Goal: Navigation & Orientation: Understand site structure

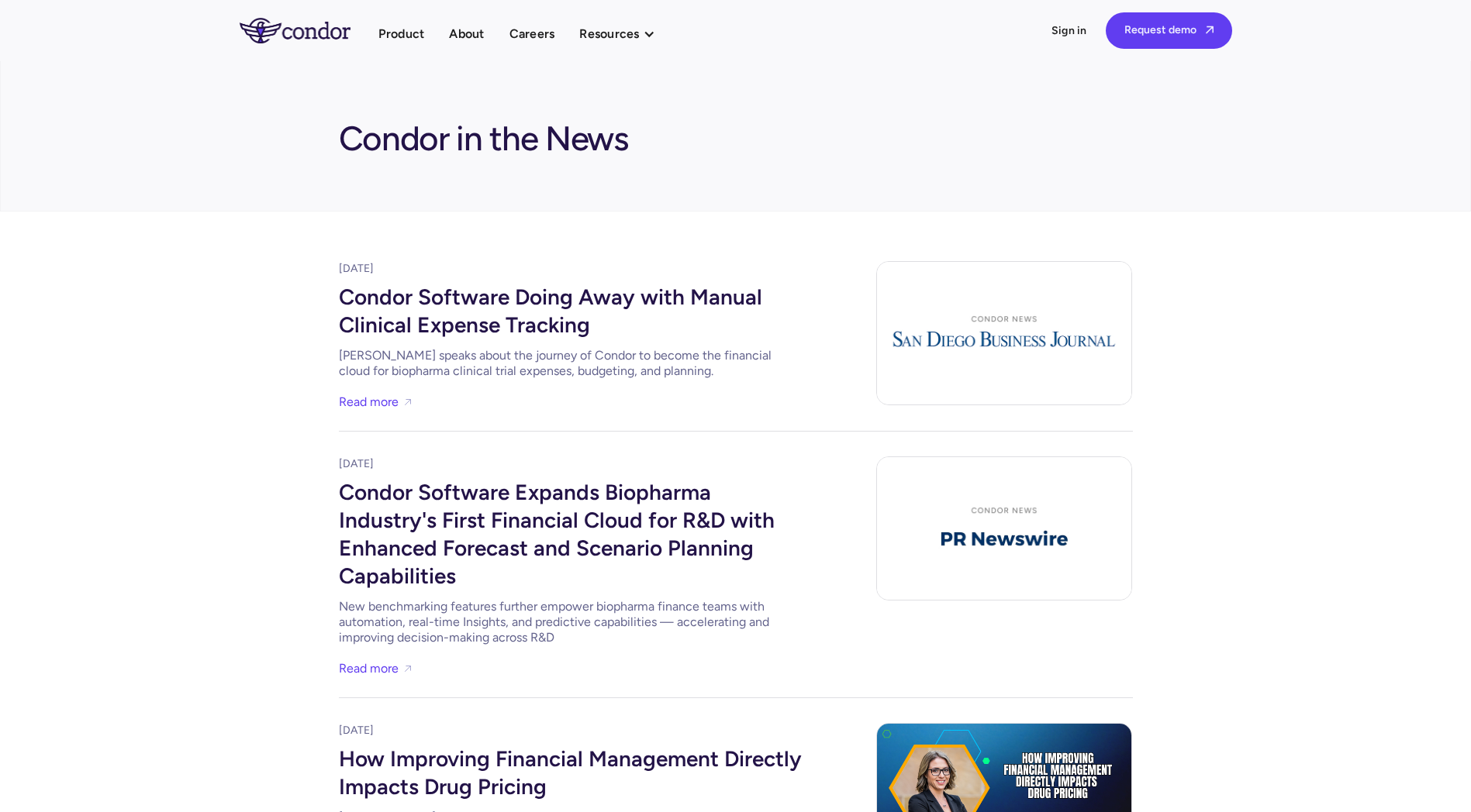
drag, startPoint x: 440, startPoint y: 217, endPoint x: 380, endPoint y: 86, distance: 144.1
click at [380, 86] on section "Condor in the News" at bounding box center [736, 135] width 1471 height 151
click at [487, 21] on div "Product About Careers Resources Thought leadership Case studies News Events Pro…" at bounding box center [736, 31] width 993 height 37
click at [478, 29] on link "About" at bounding box center [466, 34] width 35 height 21
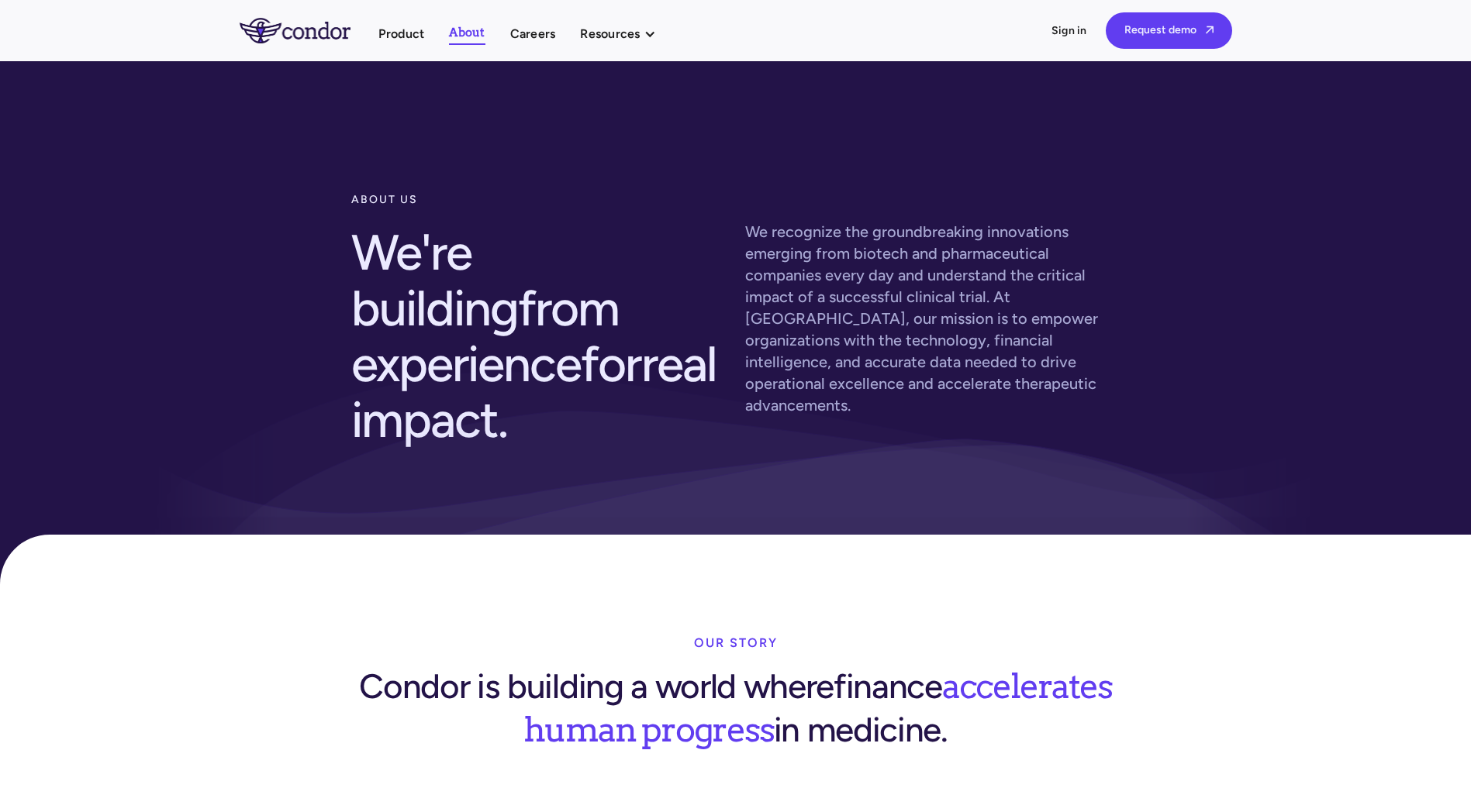
drag, startPoint x: 205, startPoint y: 604, endPoint x: 290, endPoint y: 8, distance: 602.0
click at [519, 33] on link "Careers" at bounding box center [533, 34] width 45 height 21
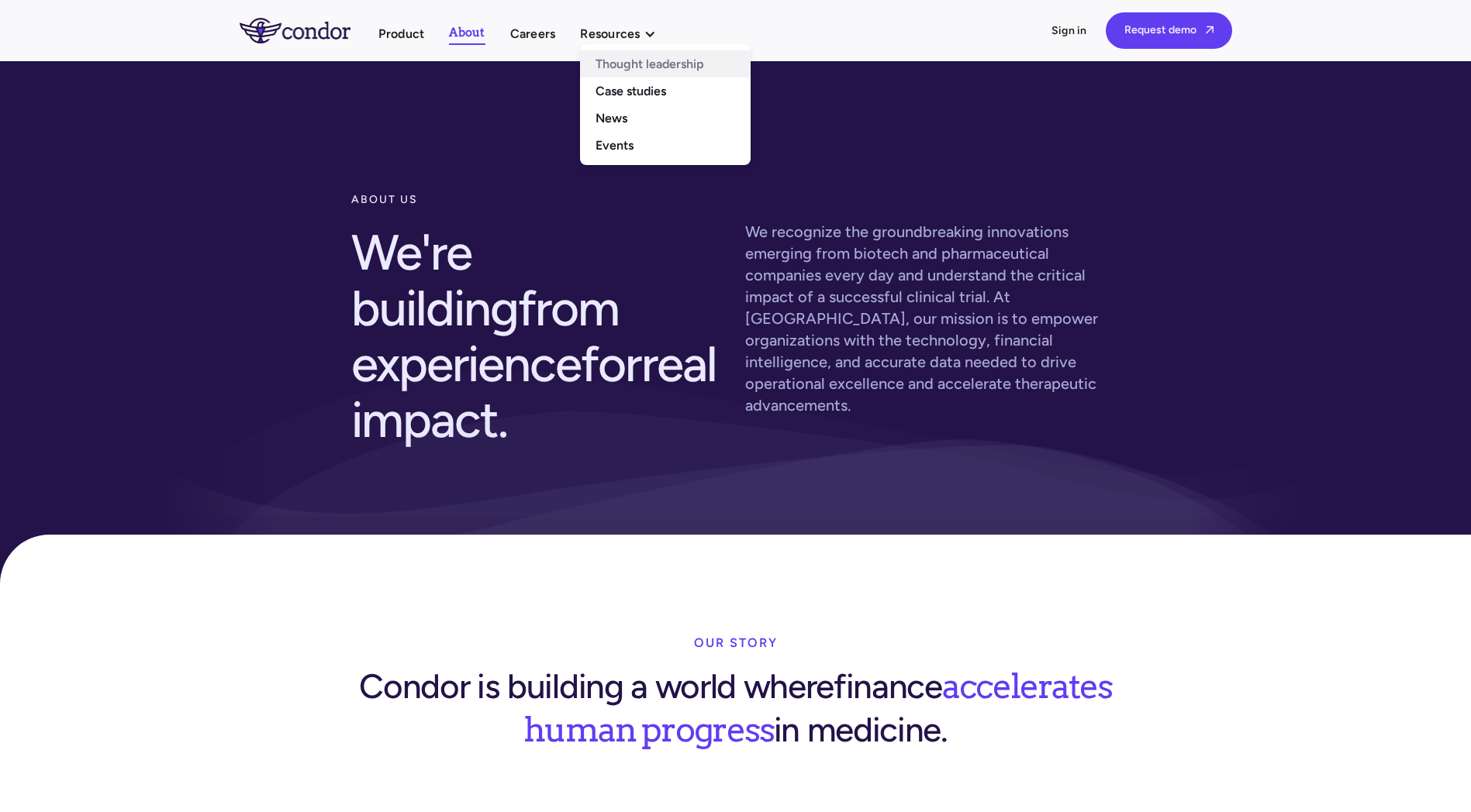
click at [617, 69] on link "Thought leadership" at bounding box center [665, 64] width 171 height 27
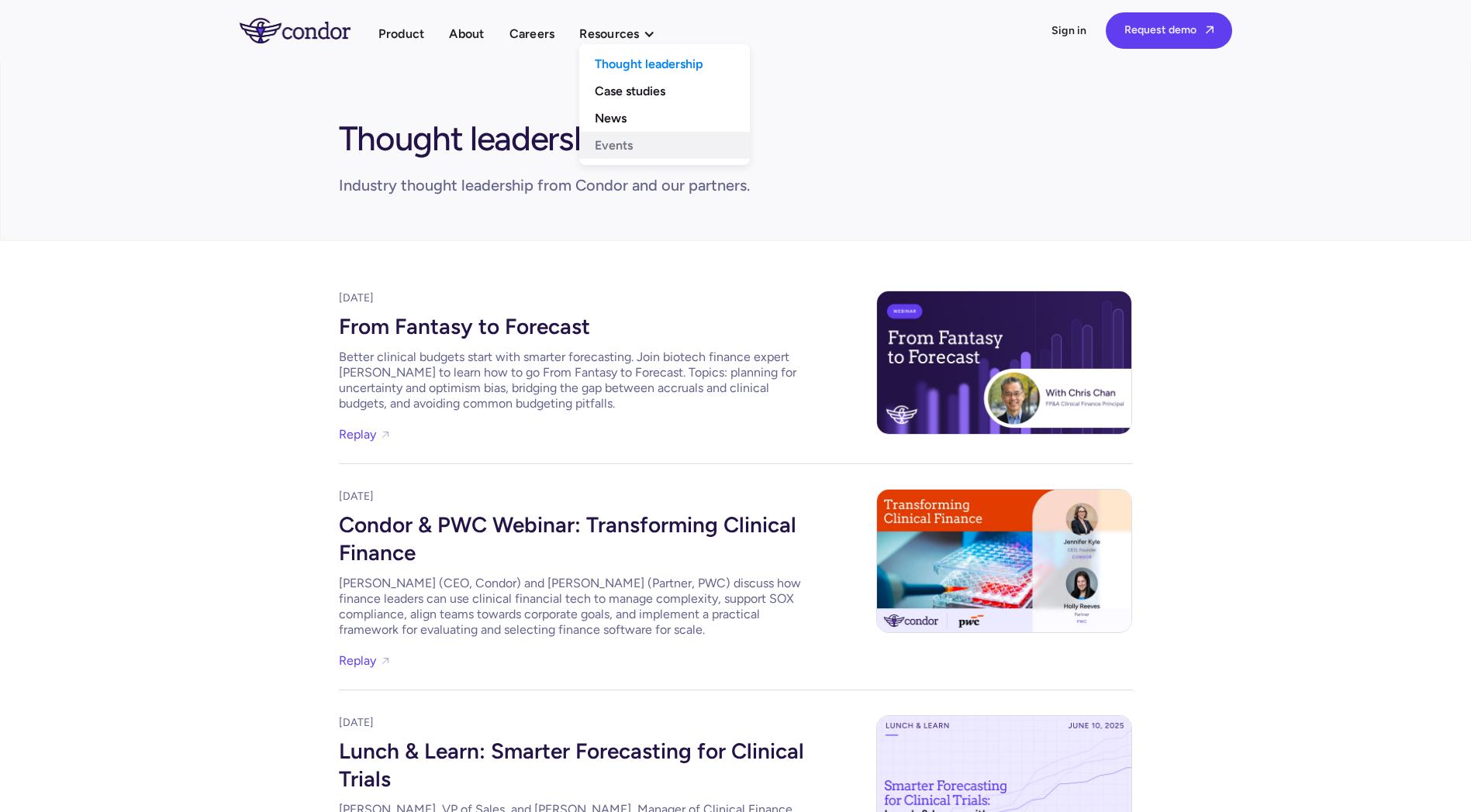
click at [634, 142] on link "Events" at bounding box center [664, 145] width 171 height 27
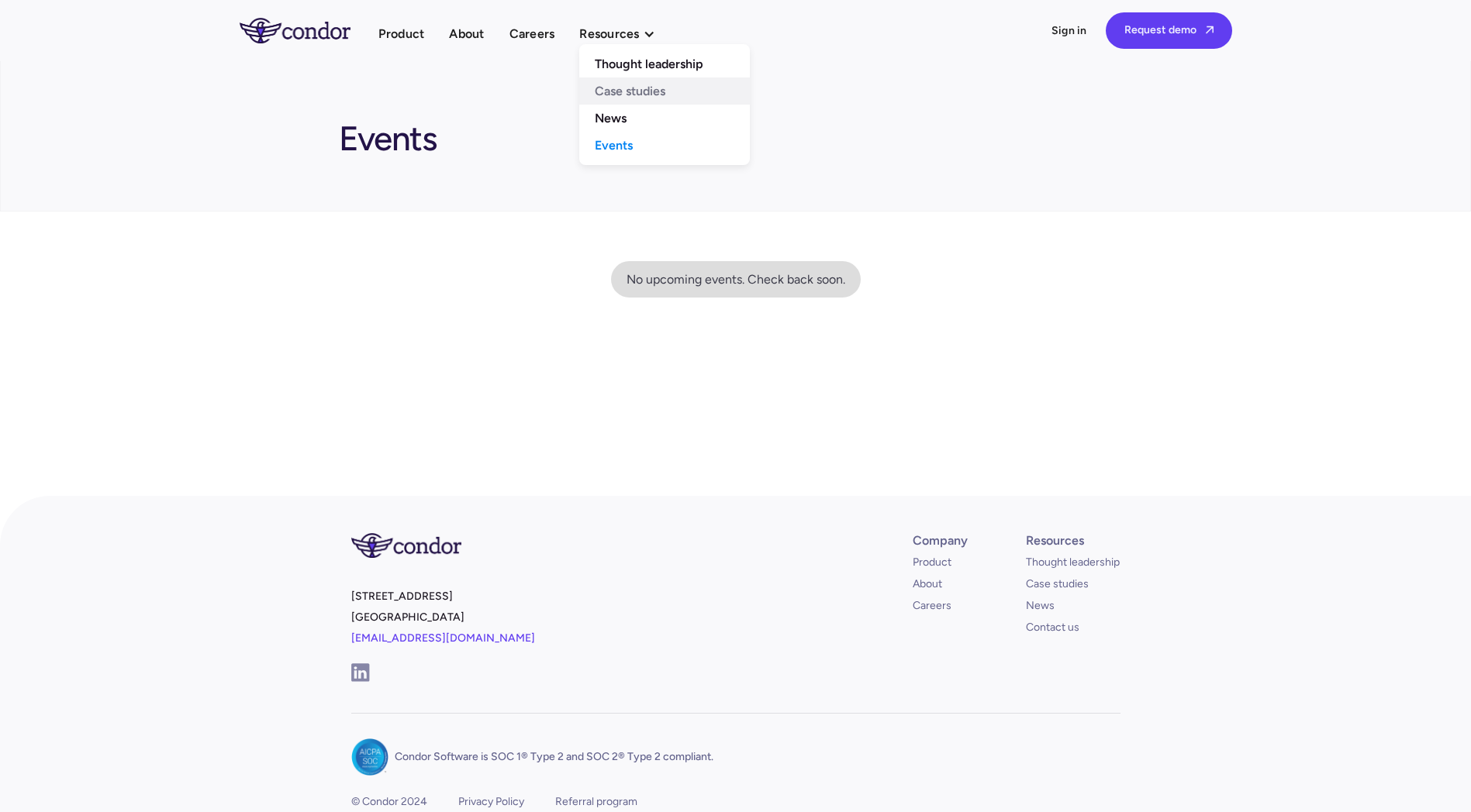
click at [632, 95] on link "Case studies" at bounding box center [664, 91] width 171 height 27
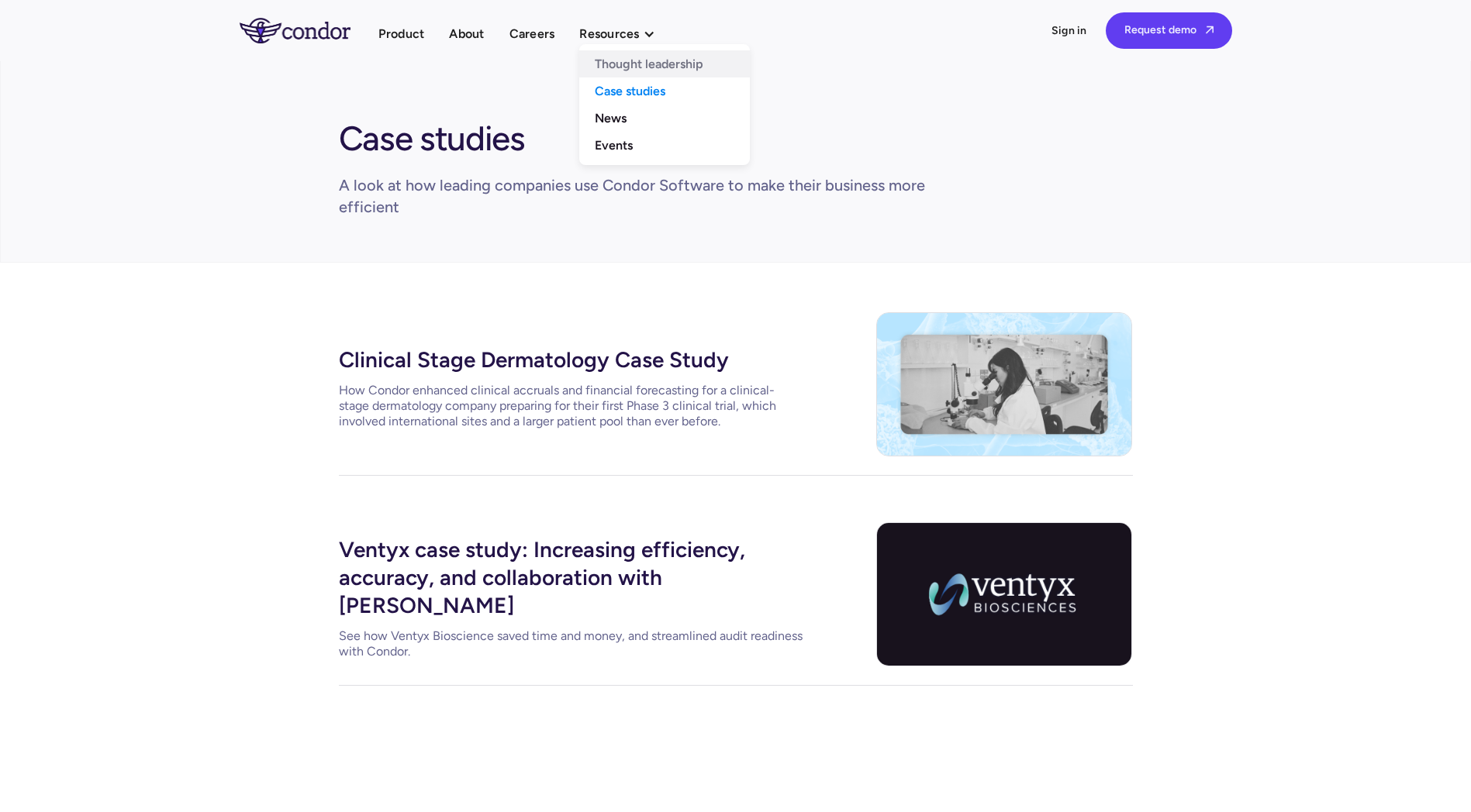
click at [641, 72] on link "Thought leadership" at bounding box center [664, 64] width 171 height 27
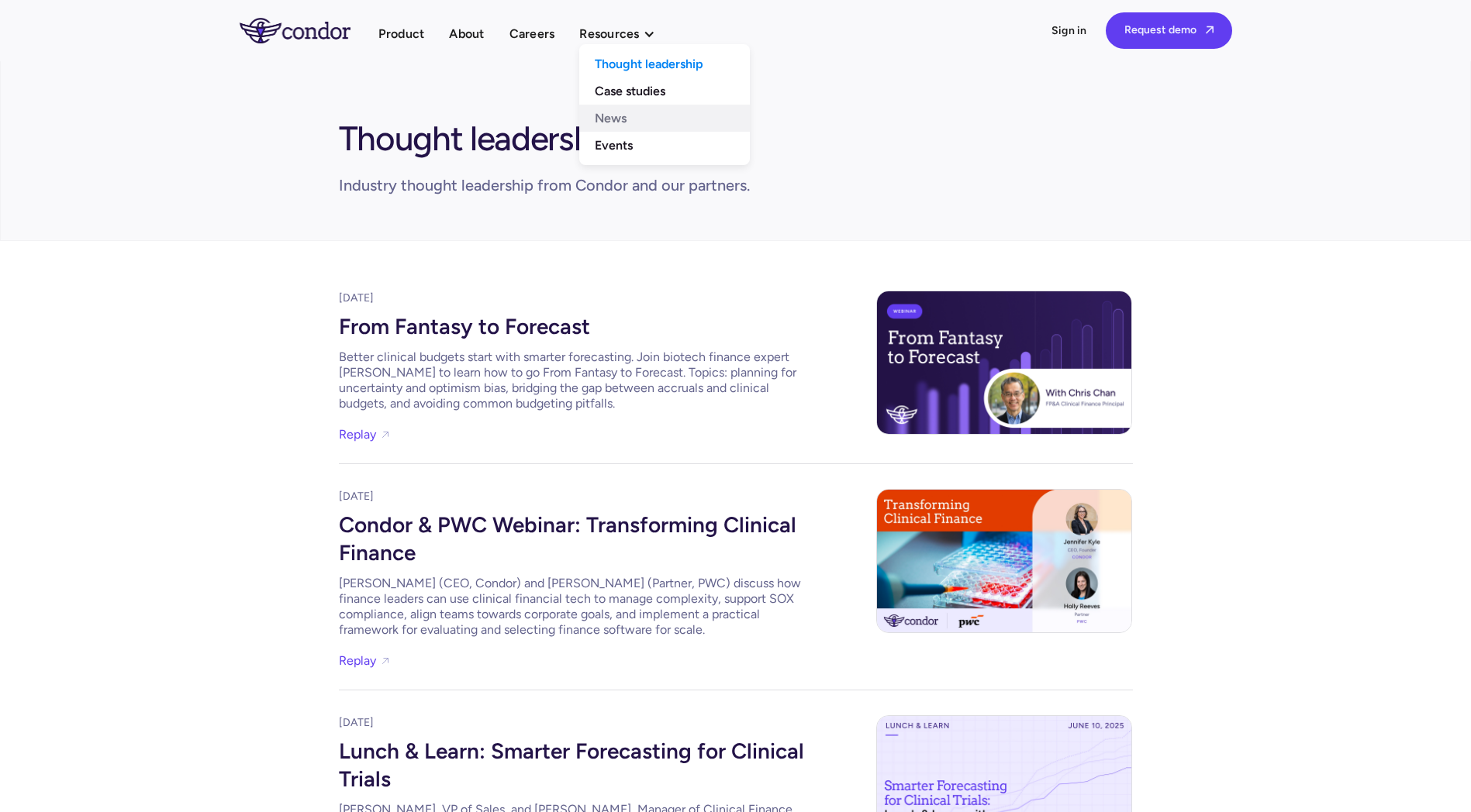
click at [645, 112] on link "News" at bounding box center [664, 118] width 171 height 27
